Goal: Transaction & Acquisition: Purchase product/service

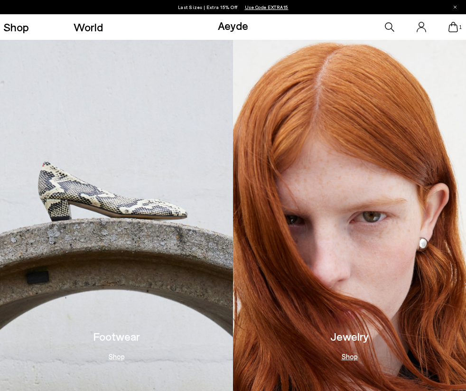
scroll to position [381, 0]
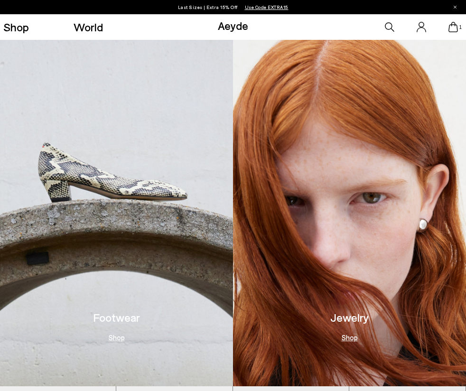
click at [110, 248] on img at bounding box center [116, 197] width 233 height 376
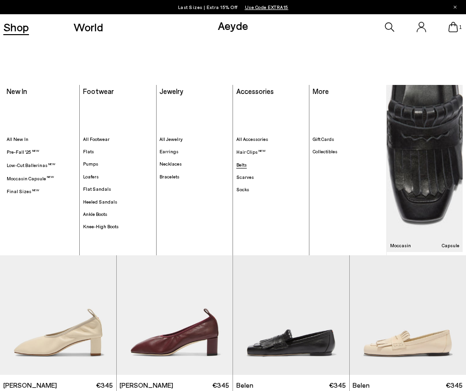
click at [244, 163] on span "Belts" at bounding box center [241, 165] width 10 height 6
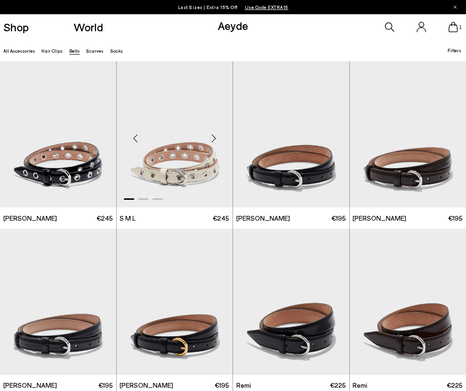
click at [179, 169] on img "1 / 3" at bounding box center [175, 134] width 116 height 146
click at [180, 165] on img "1 / 3" at bounding box center [175, 134] width 116 height 146
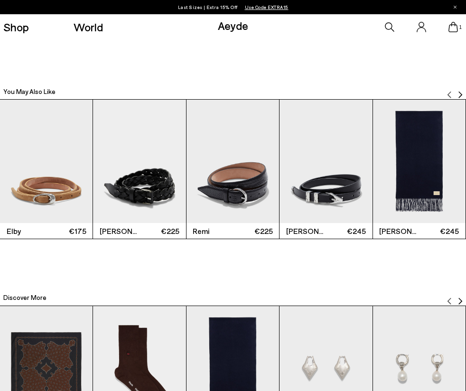
scroll to position [814, 0]
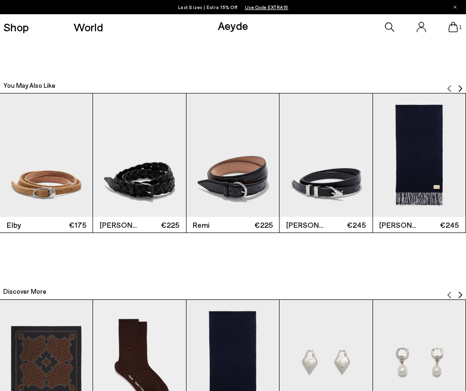
click at [458, 88] on img "Next slide" at bounding box center [460, 89] width 8 height 8
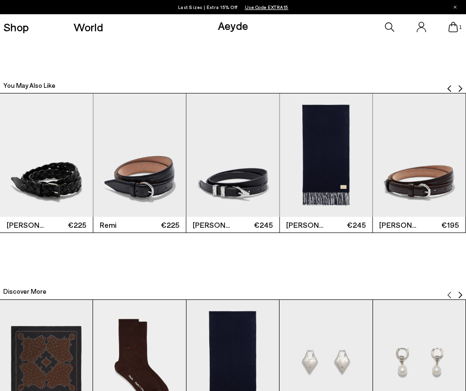
click at [458, 88] on img "Next slide" at bounding box center [460, 89] width 8 height 8
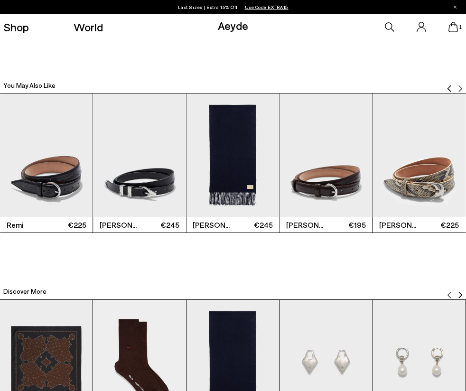
click at [449, 87] on img "Previous slide" at bounding box center [449, 89] width 8 height 8
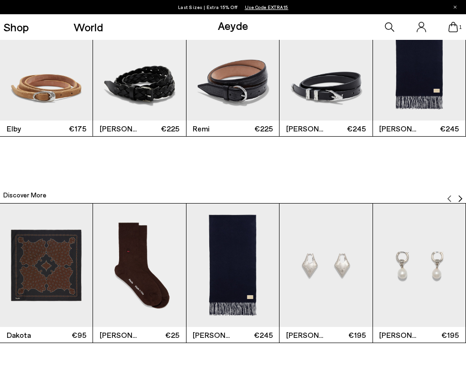
scroll to position [912, 0]
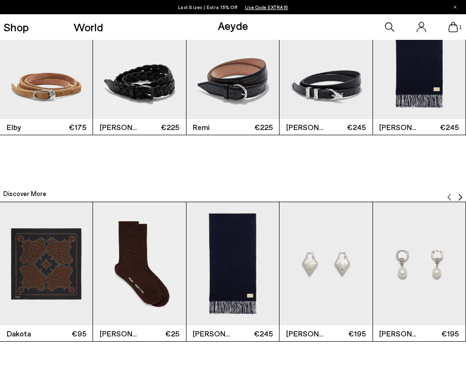
click at [458, 195] on img "Next slide" at bounding box center [460, 197] width 8 height 8
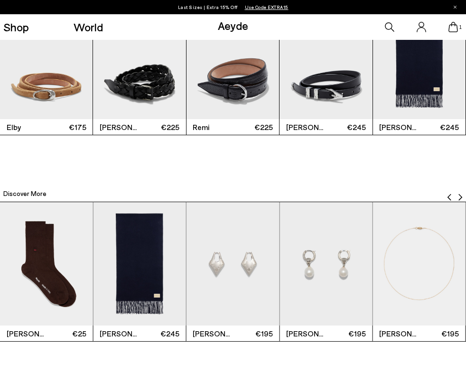
click at [458, 195] on img "Next slide" at bounding box center [460, 197] width 8 height 8
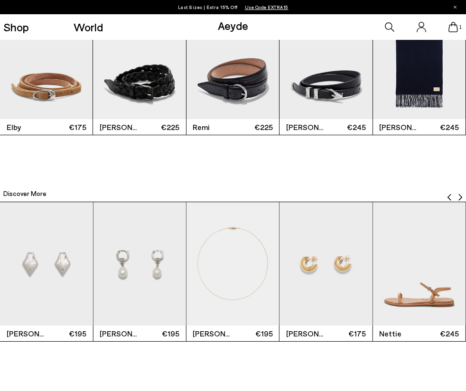
click at [458, 195] on img "Next slide" at bounding box center [460, 197] width 8 height 8
